Goal: Information Seeking & Learning: Learn about a topic

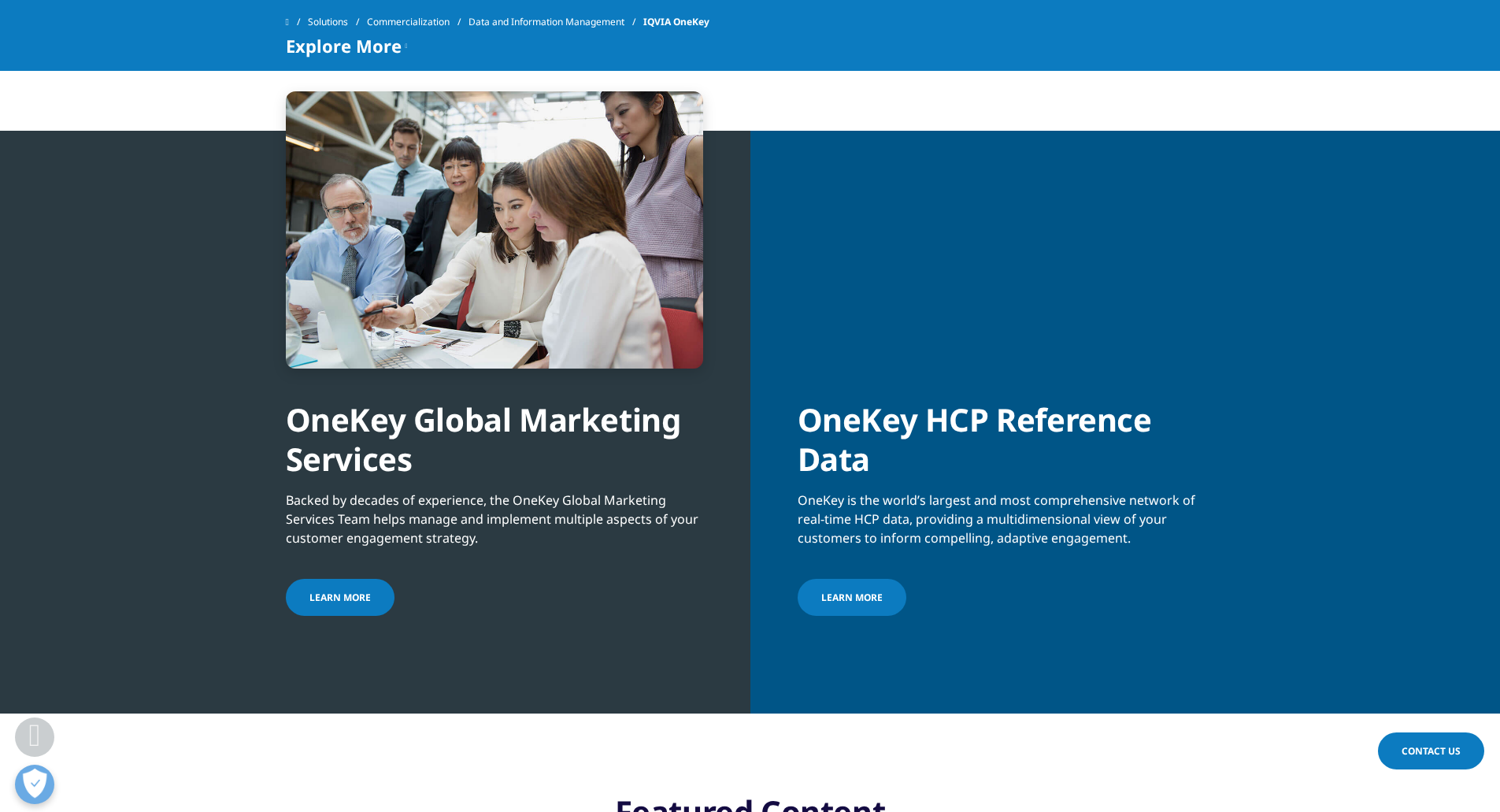
scroll to position [1654, 0]
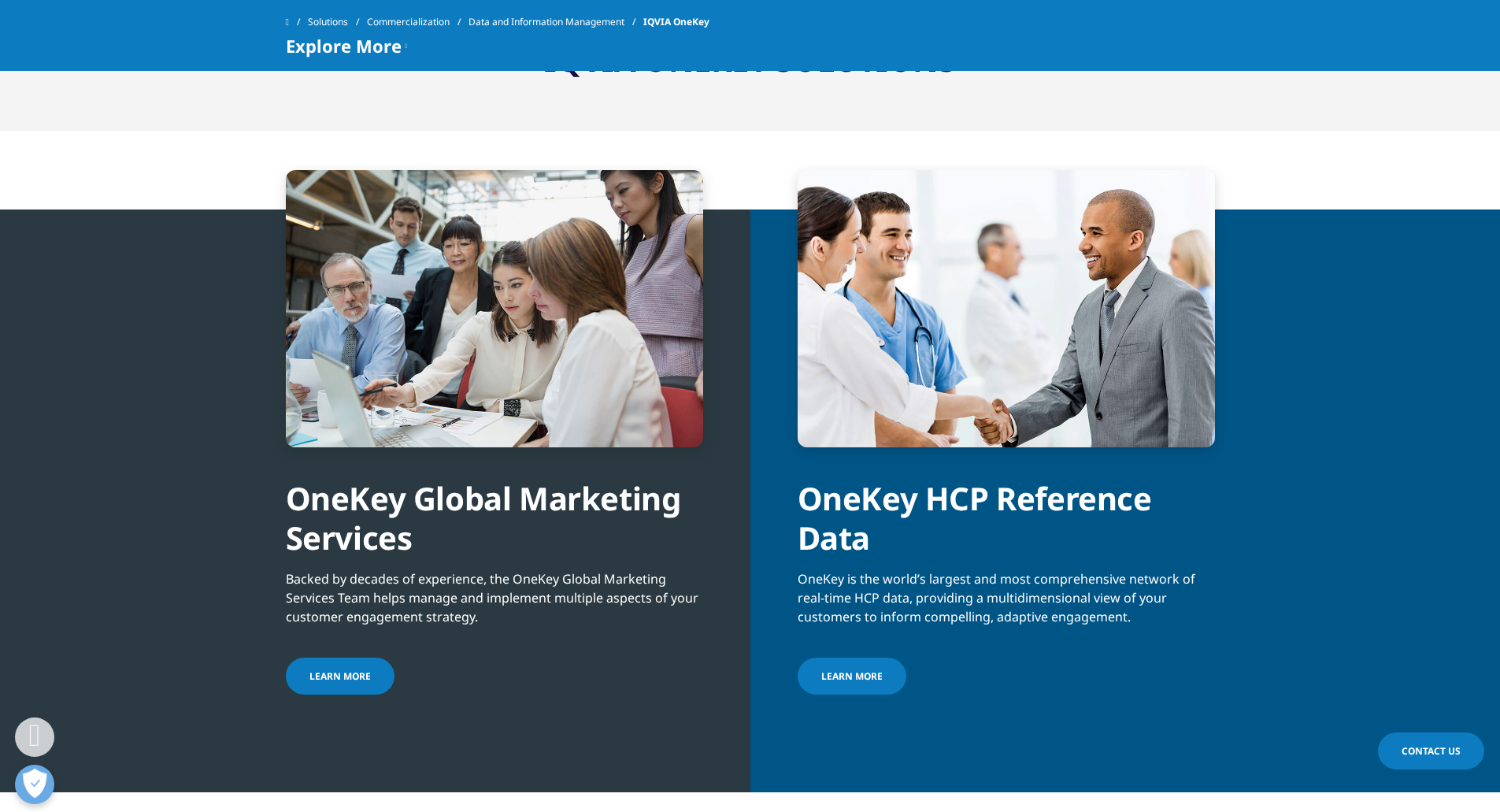
click at [874, 678] on span "Learn more" at bounding box center [852, 676] width 62 height 14
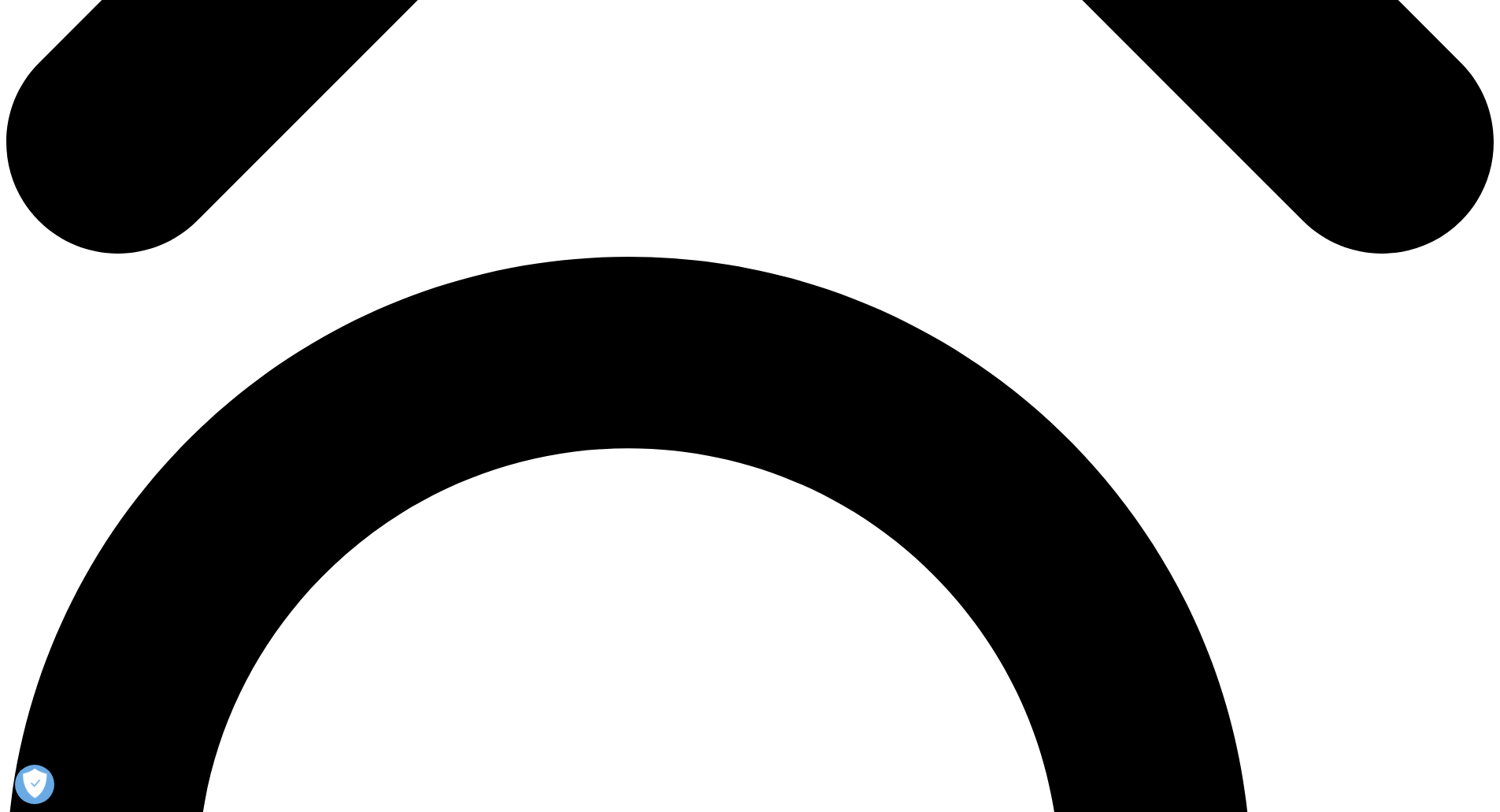
scroll to position [1260, 0]
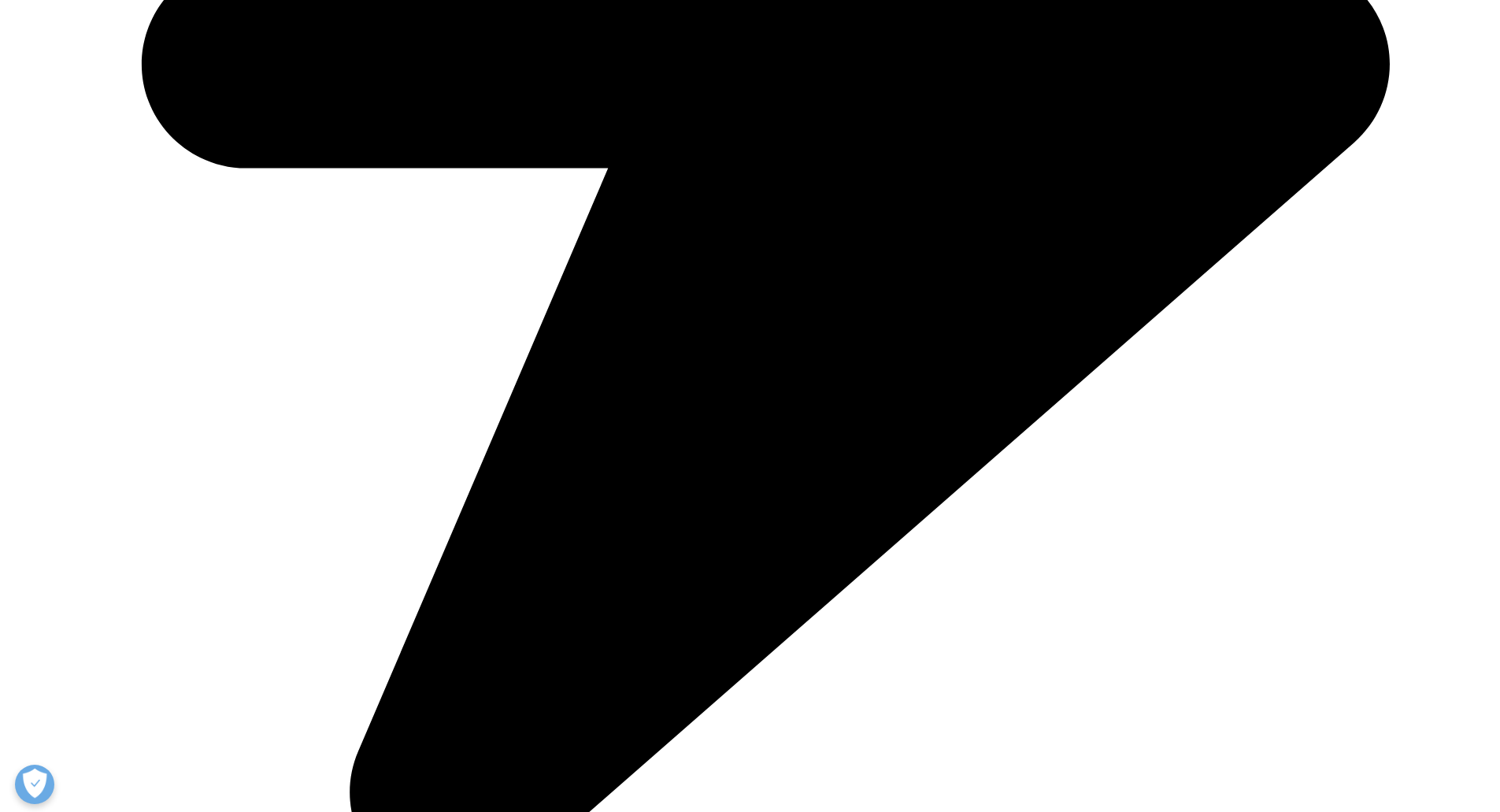
scroll to position [1103, 0]
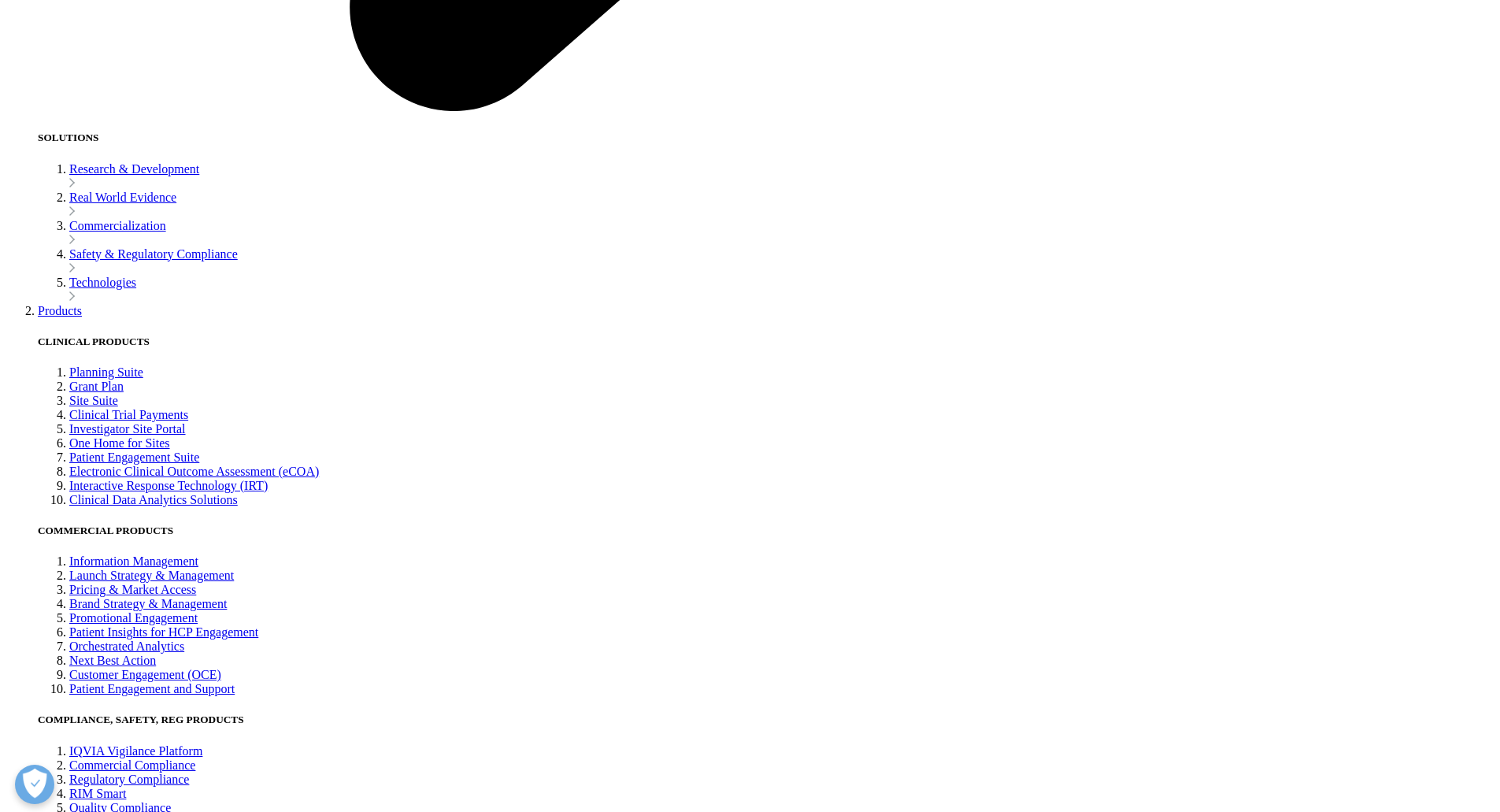
scroll to position [3702, 0]
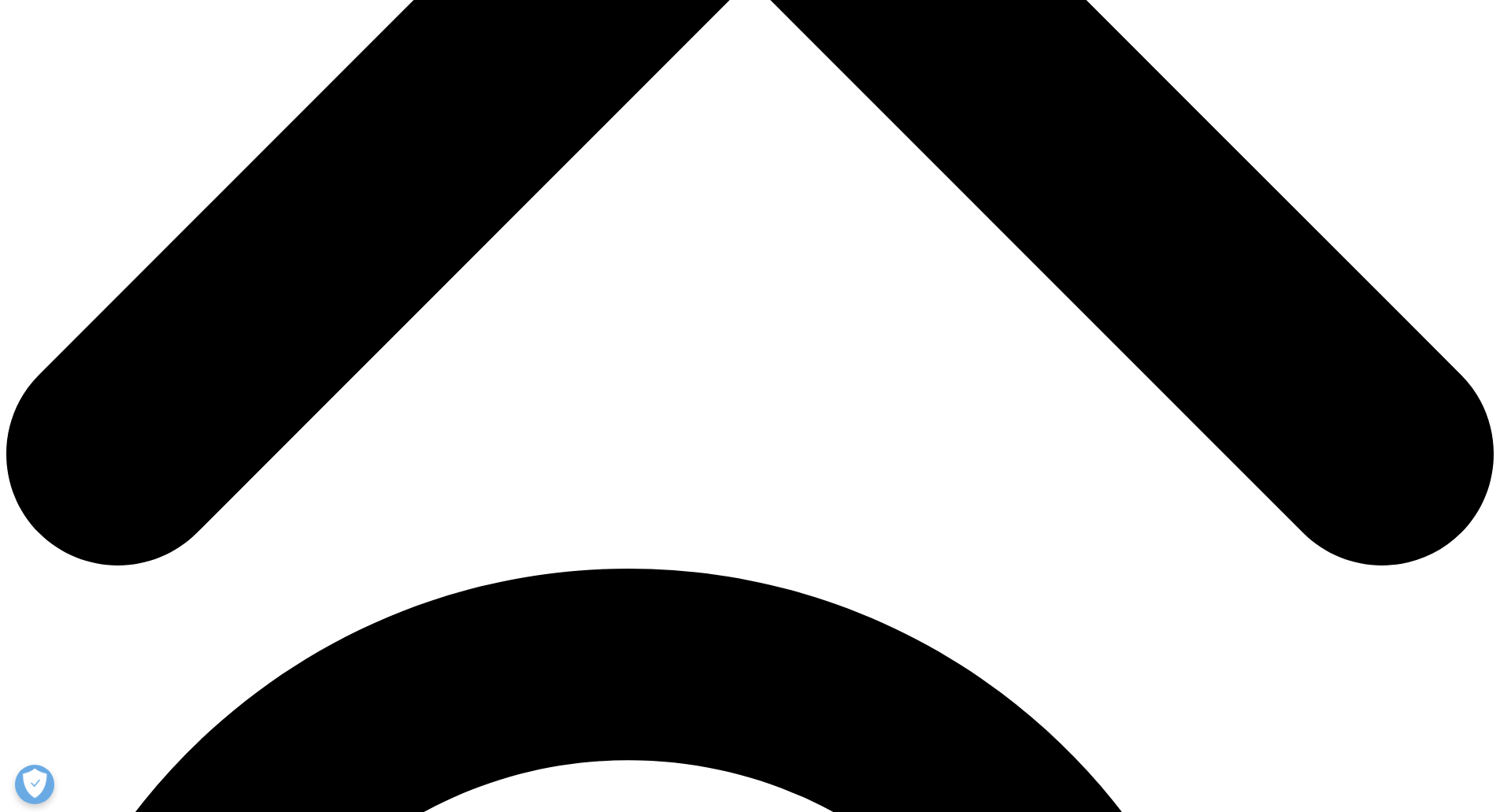
scroll to position [867, 0]
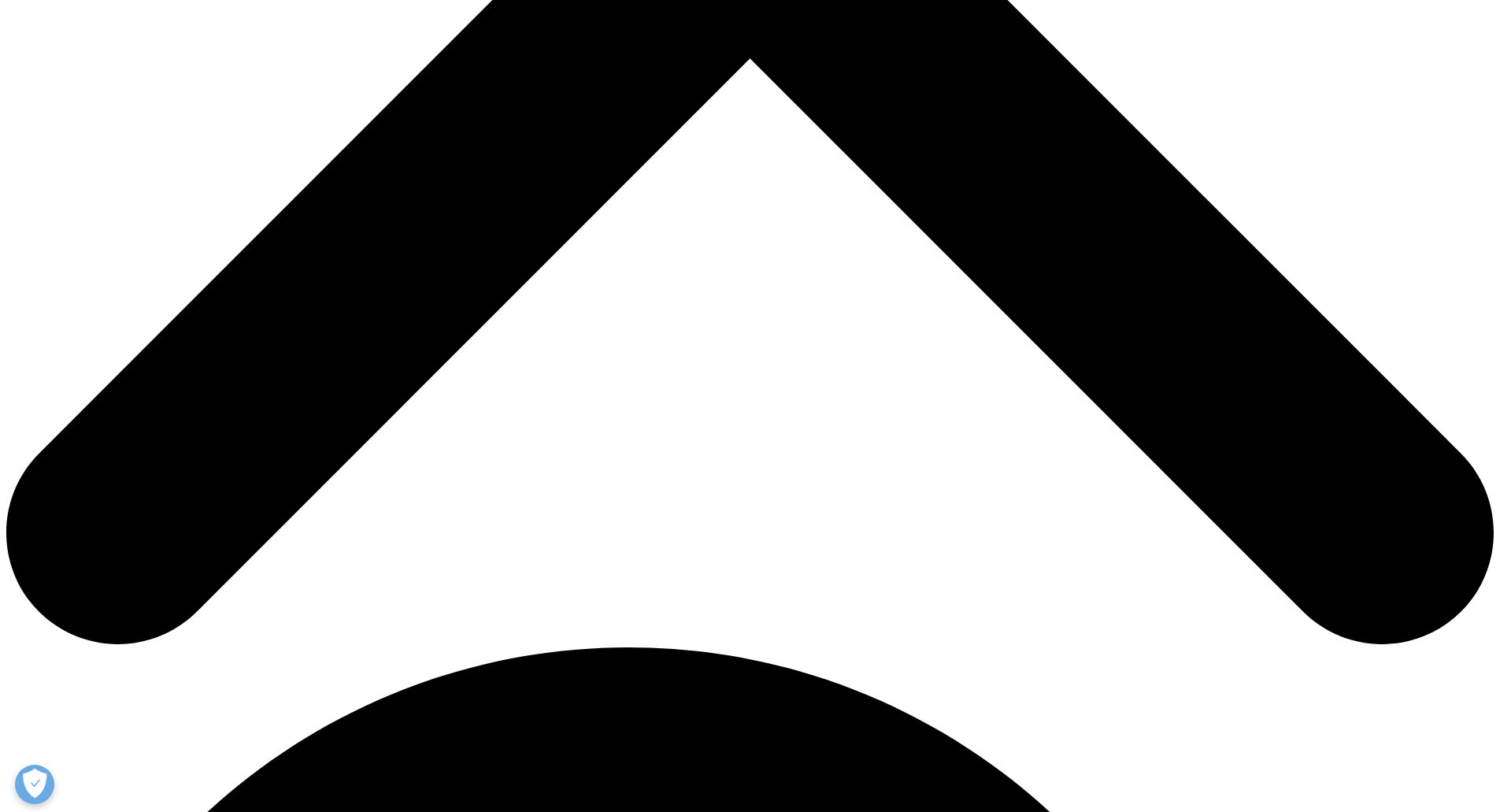
drag, startPoint x: 787, startPoint y: 162, endPoint x: 885, endPoint y: 203, distance: 106.2
